Goal: Check status: Check status

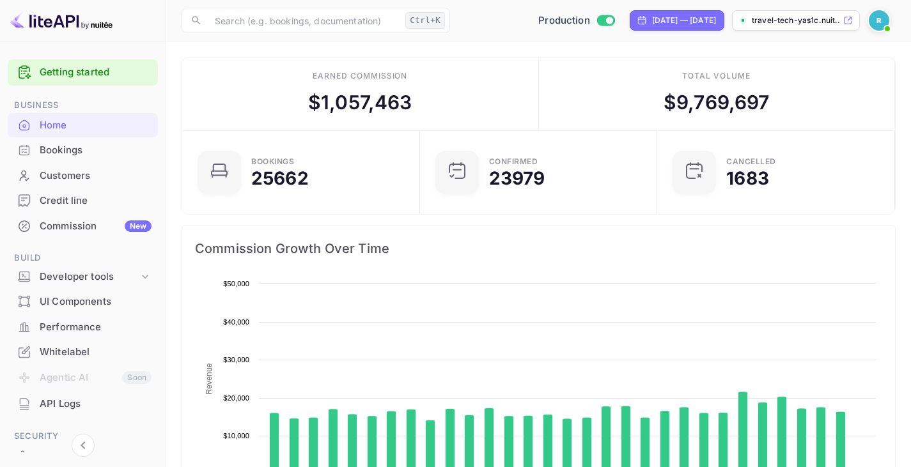
scroll to position [198, 220]
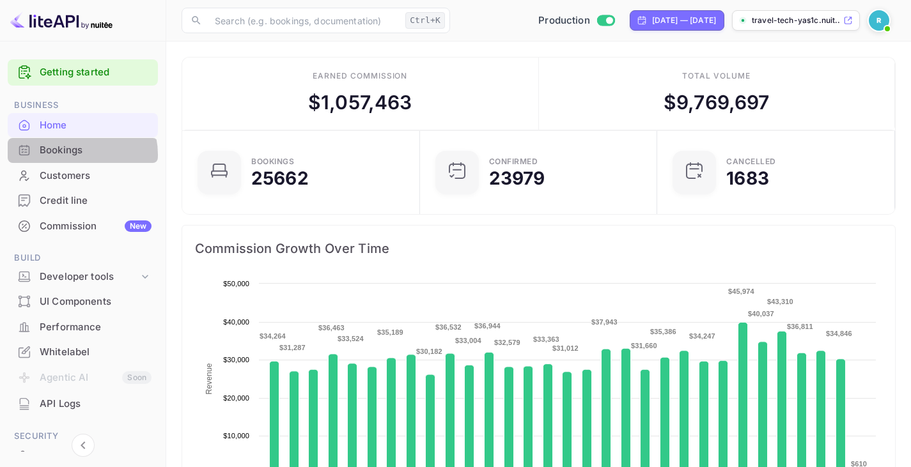
drag, startPoint x: 0, startPoint y: 0, endPoint x: 75, endPoint y: 155, distance: 171.8
click at [75, 155] on div "Bookings" at bounding box center [96, 150] width 112 height 15
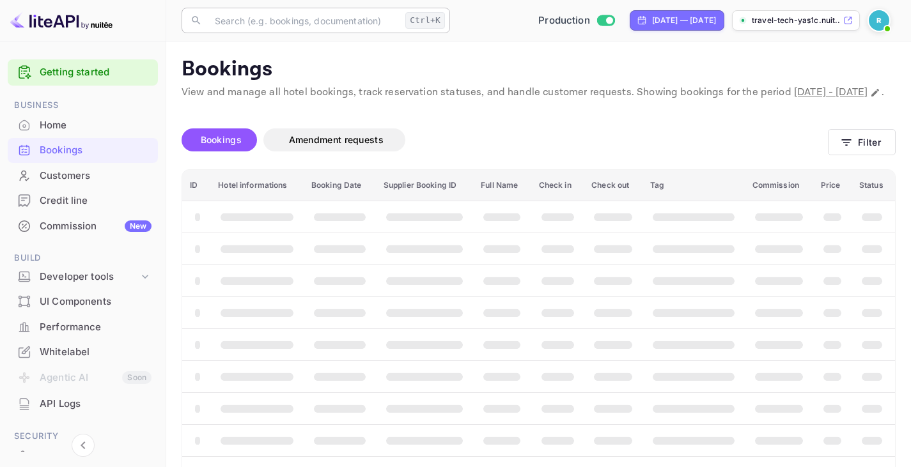
click at [337, 26] on input "text" at bounding box center [303, 21] width 193 height 26
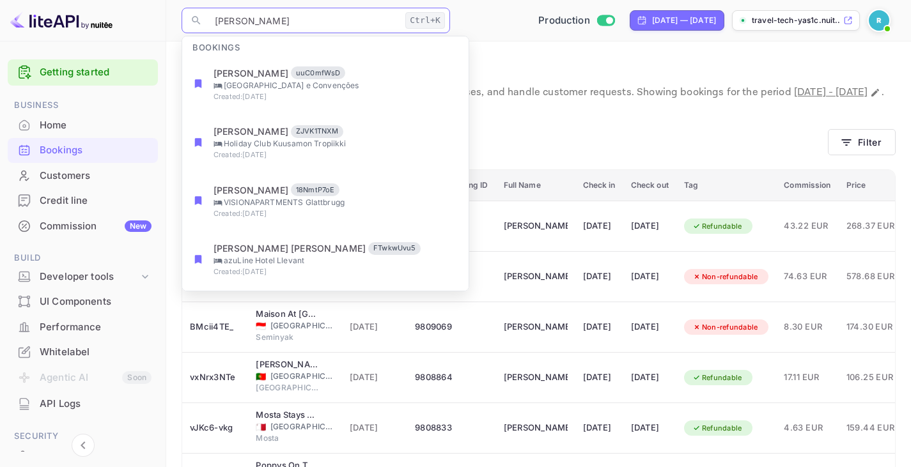
type input "[PERSON_NAME]"
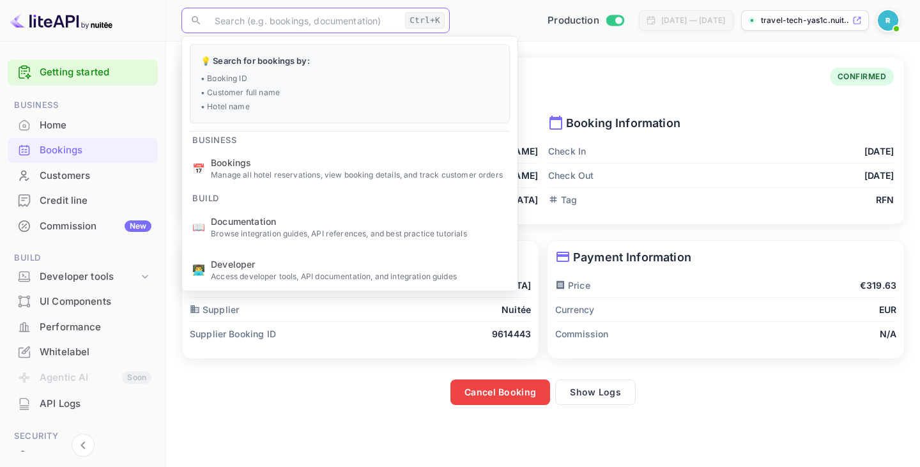
click at [284, 406] on main "Booking Details Booking ID: x2KTipFKz CONFIRMED Guest Information First Name [P…" at bounding box center [543, 255] width 754 height 426
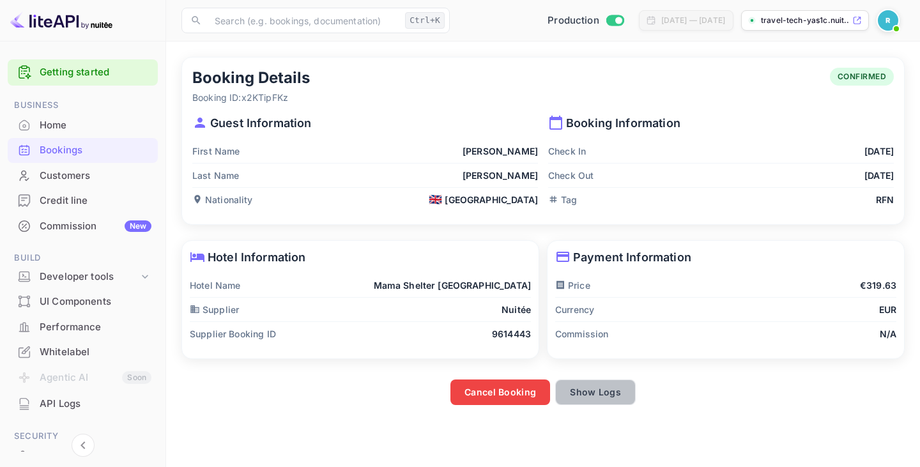
click at [613, 393] on button "Show Logs" at bounding box center [595, 393] width 81 height 26
